Goal: Task Accomplishment & Management: Use online tool/utility

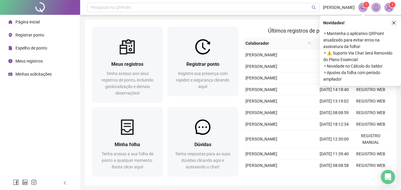
click at [392, 23] on icon "close" at bounding box center [394, 23] width 4 height 4
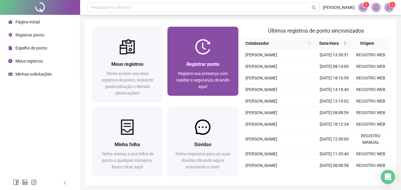
click at [209, 71] on span "Registre sua presença com rapidez e segurança clicando aqui!" at bounding box center [202, 80] width 53 height 18
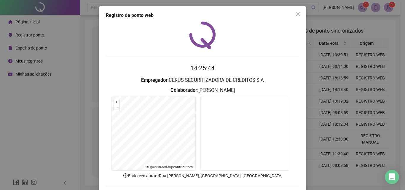
scroll to position [28, 0]
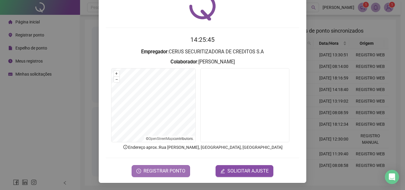
click at [160, 169] on span "REGISTRAR PONTO" at bounding box center [165, 171] width 42 height 7
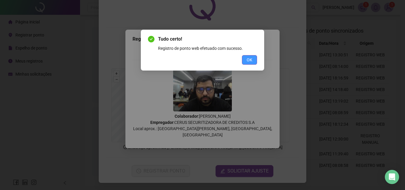
click at [247, 61] on span "OK" at bounding box center [250, 60] width 6 height 7
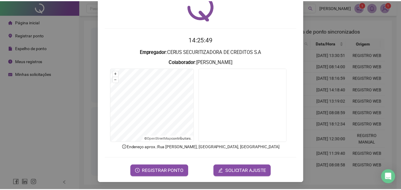
scroll to position [0, 0]
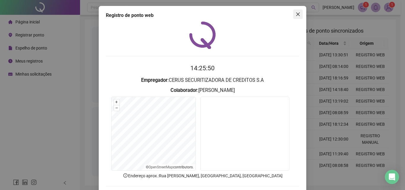
click at [296, 15] on icon "close" at bounding box center [298, 14] width 5 height 5
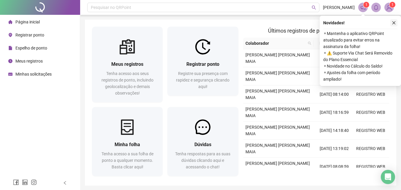
click at [394, 21] on icon "close" at bounding box center [394, 23] width 4 height 4
